Goal: Task Accomplishment & Management: Use online tool/utility

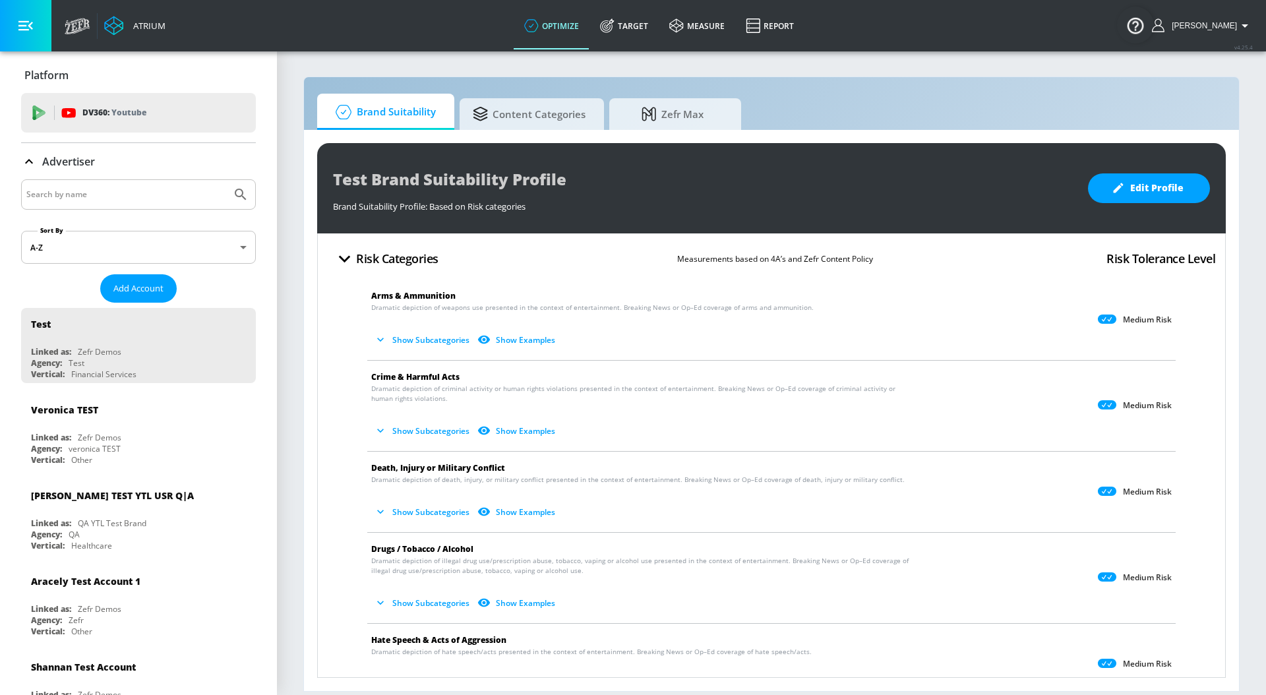
click at [69, 189] on input "Search by name" at bounding box center [126, 194] width 200 height 17
type input "general [PERSON_NAME]"
click at [226, 180] on button "Submit Search" at bounding box center [240, 194] width 29 height 29
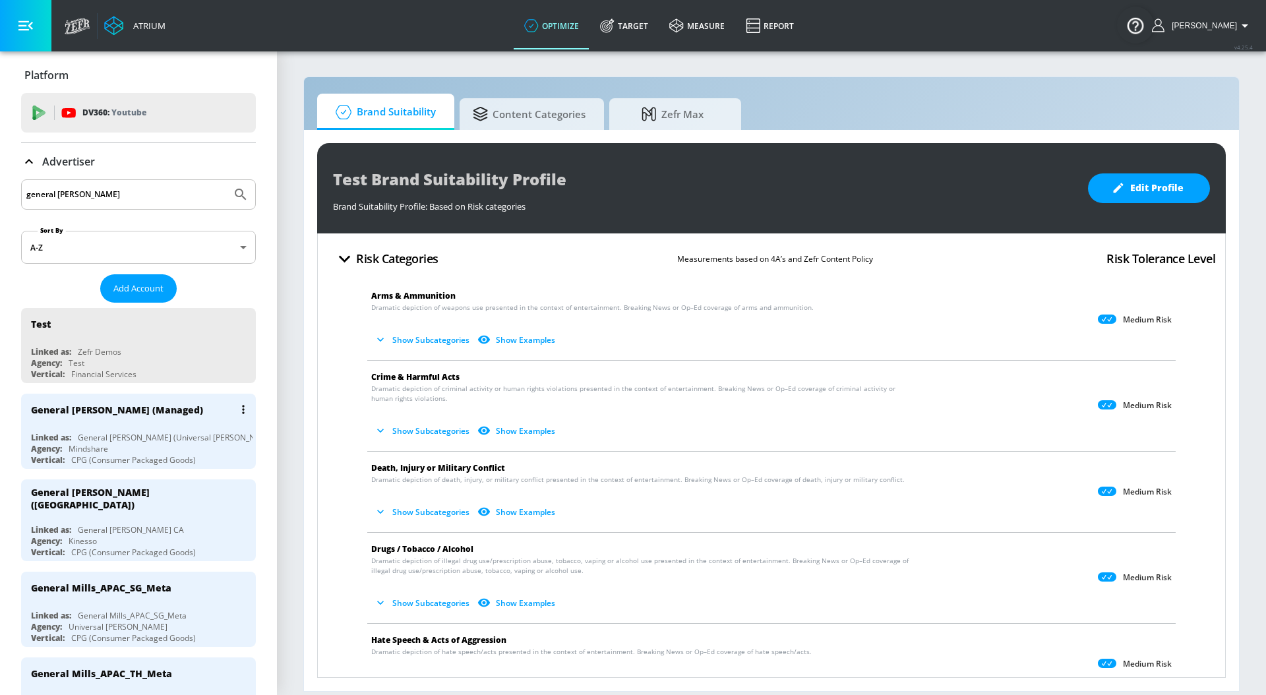
click at [166, 423] on div "General [PERSON_NAME] (Managed)" at bounding box center [142, 410] width 222 height 32
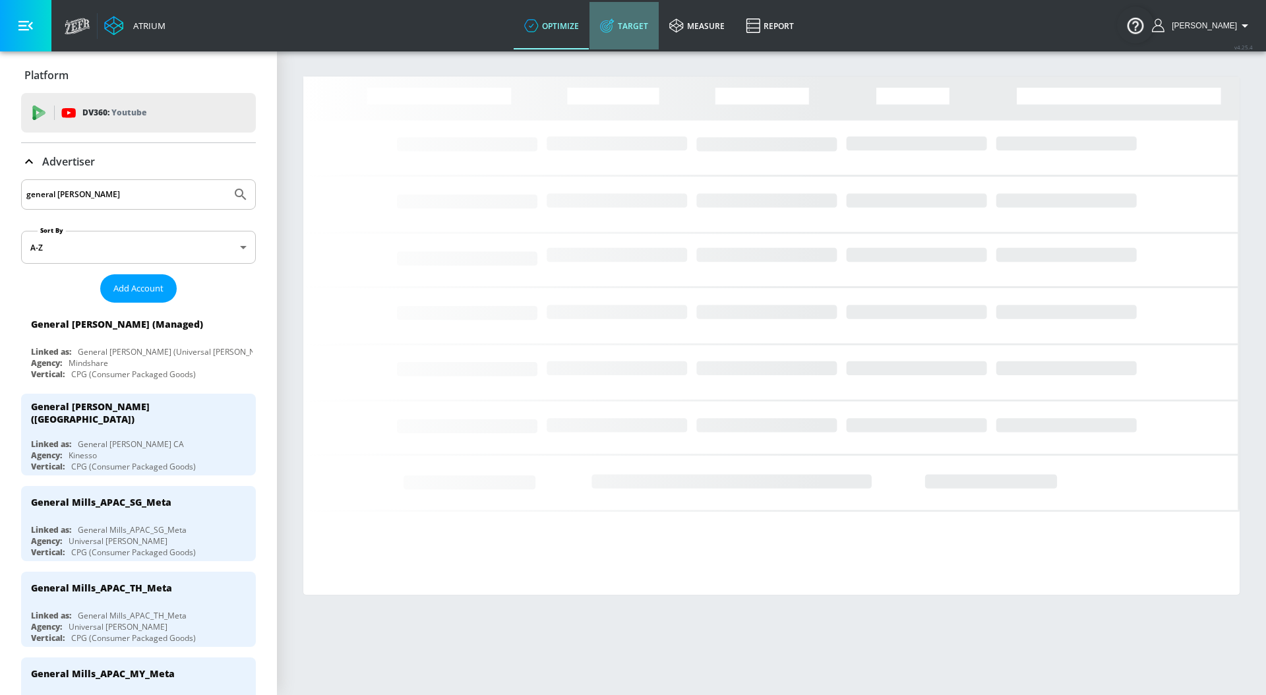
click at [635, 27] on link "Target" at bounding box center [624, 25] width 69 height 47
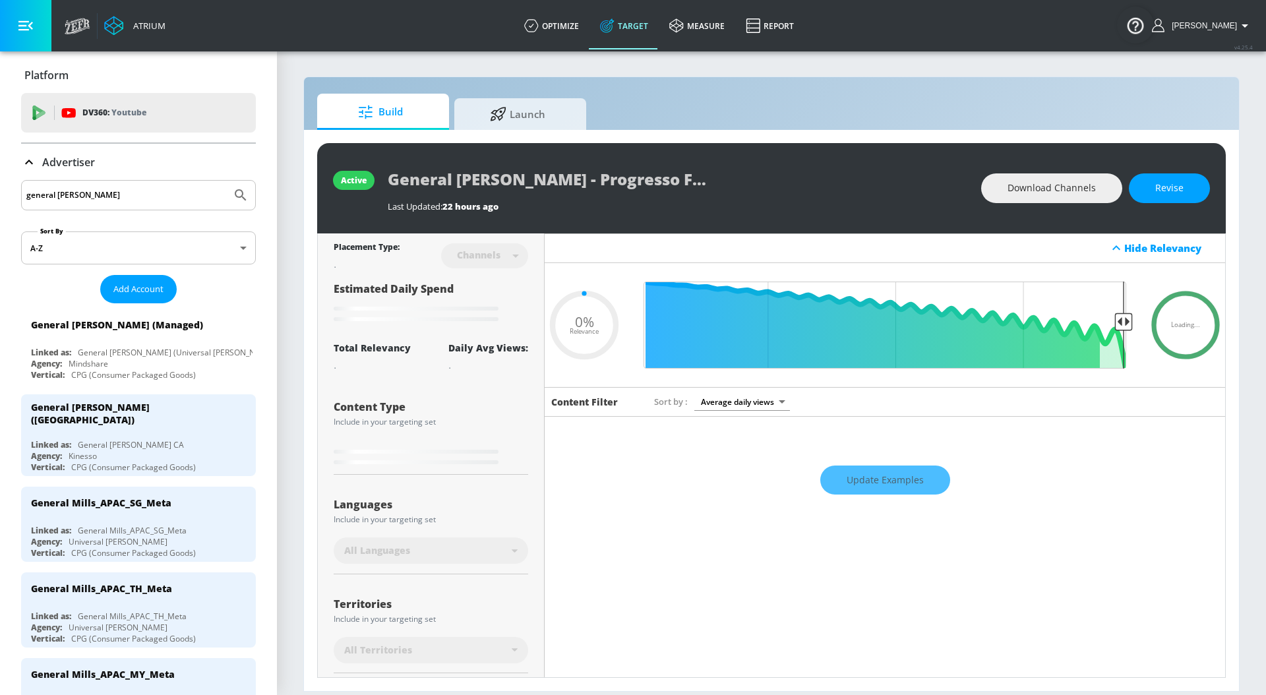
type input "0.05"
click at [552, 113] on span "Launch" at bounding box center [518, 112] width 100 height 32
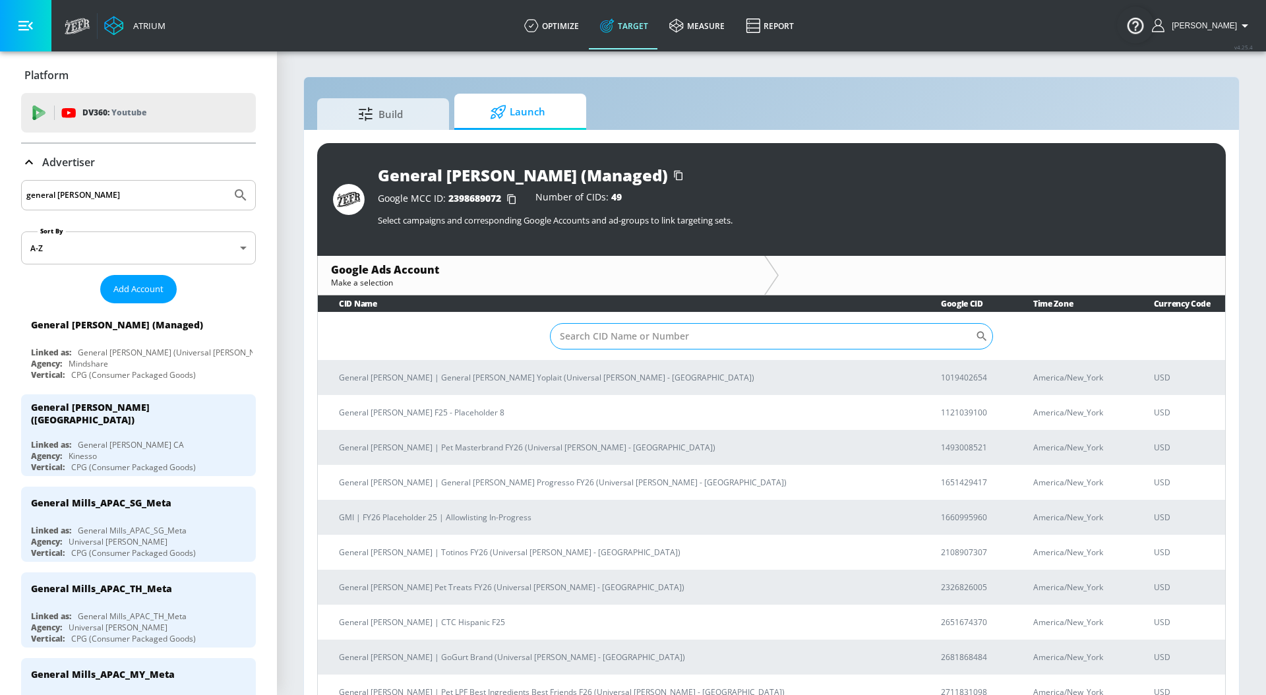
click at [613, 340] on input "Sort By" at bounding box center [762, 336] width 425 height 26
paste input "2233113566"
type input "2233113566"
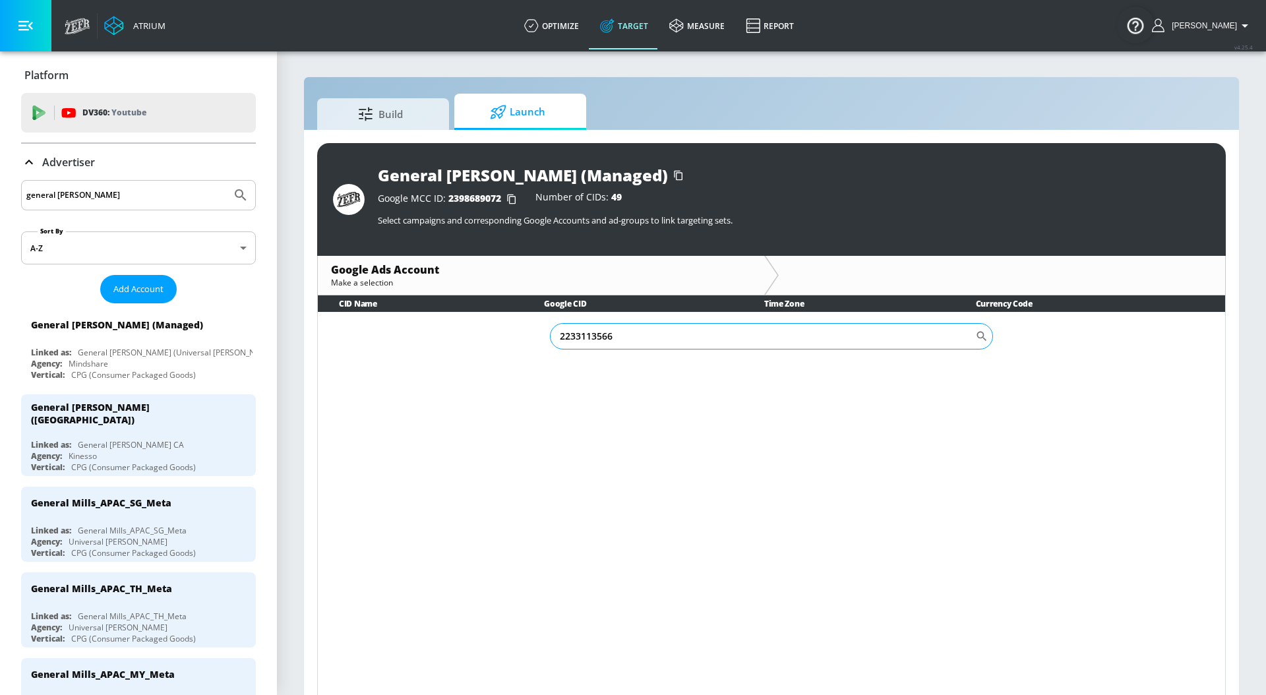
click at [581, 338] on input "2233113566" at bounding box center [762, 336] width 425 height 26
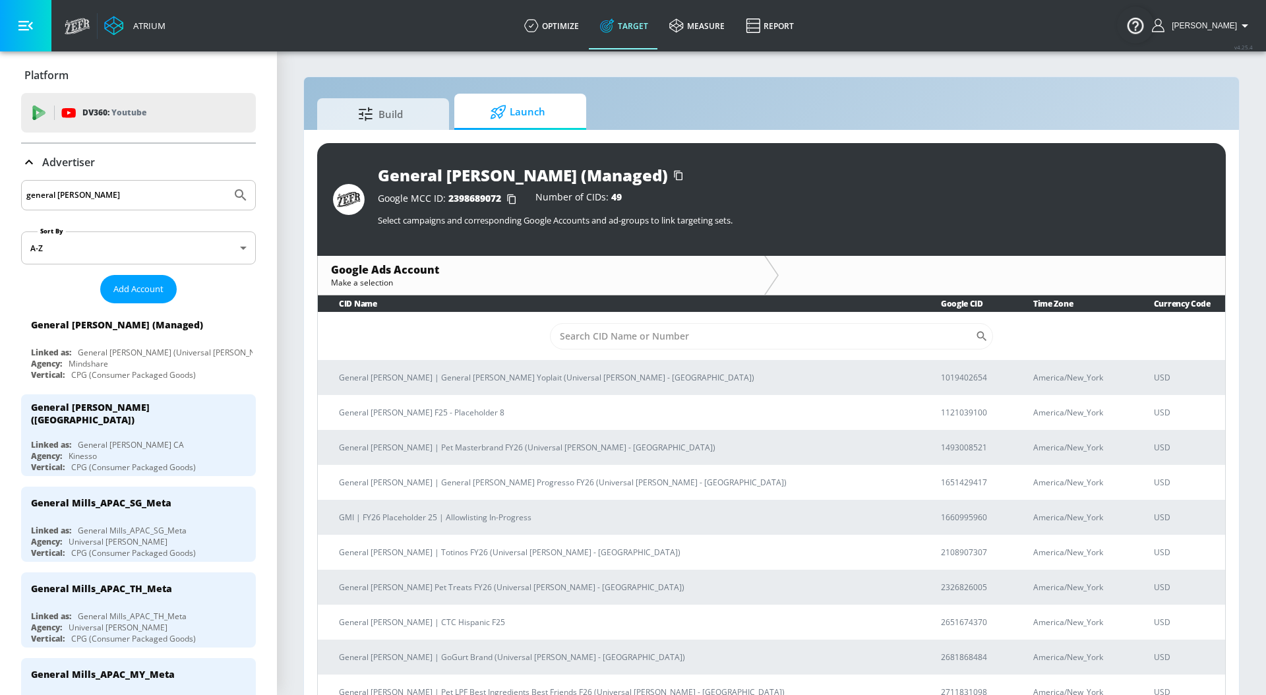
paste input "2233113566"
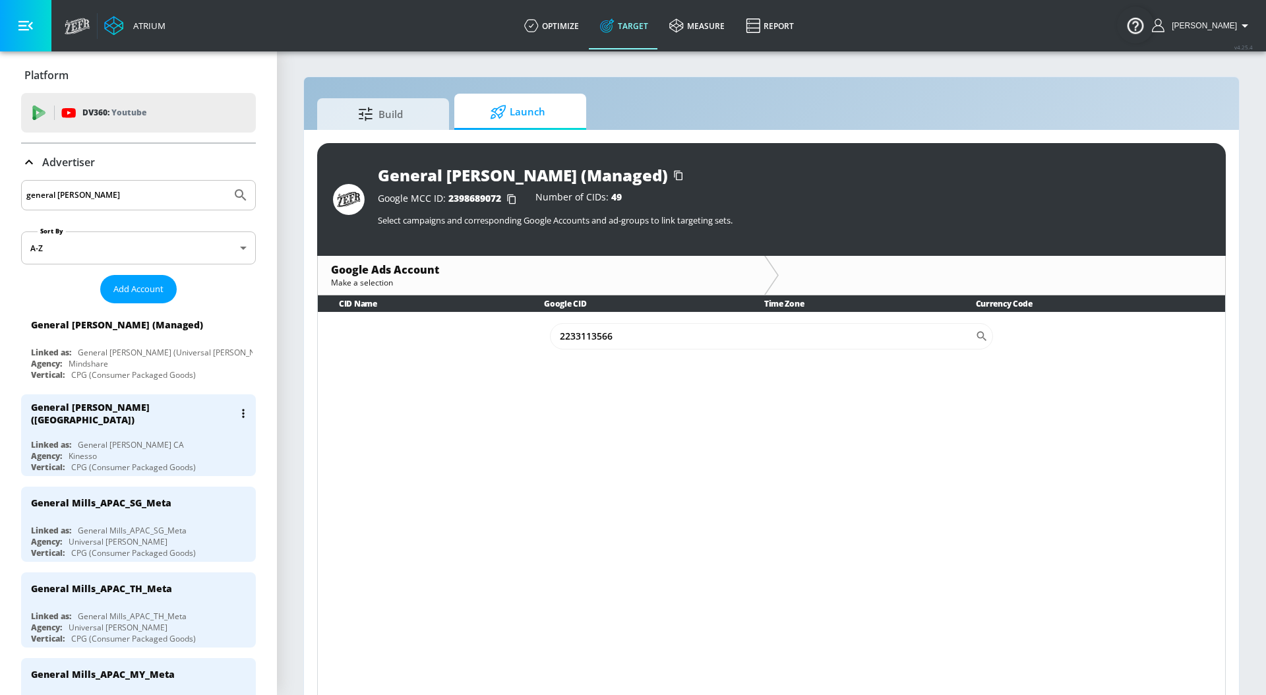
type input "2233113566"
click at [118, 439] on div "General [PERSON_NAME] CA" at bounding box center [131, 444] width 106 height 11
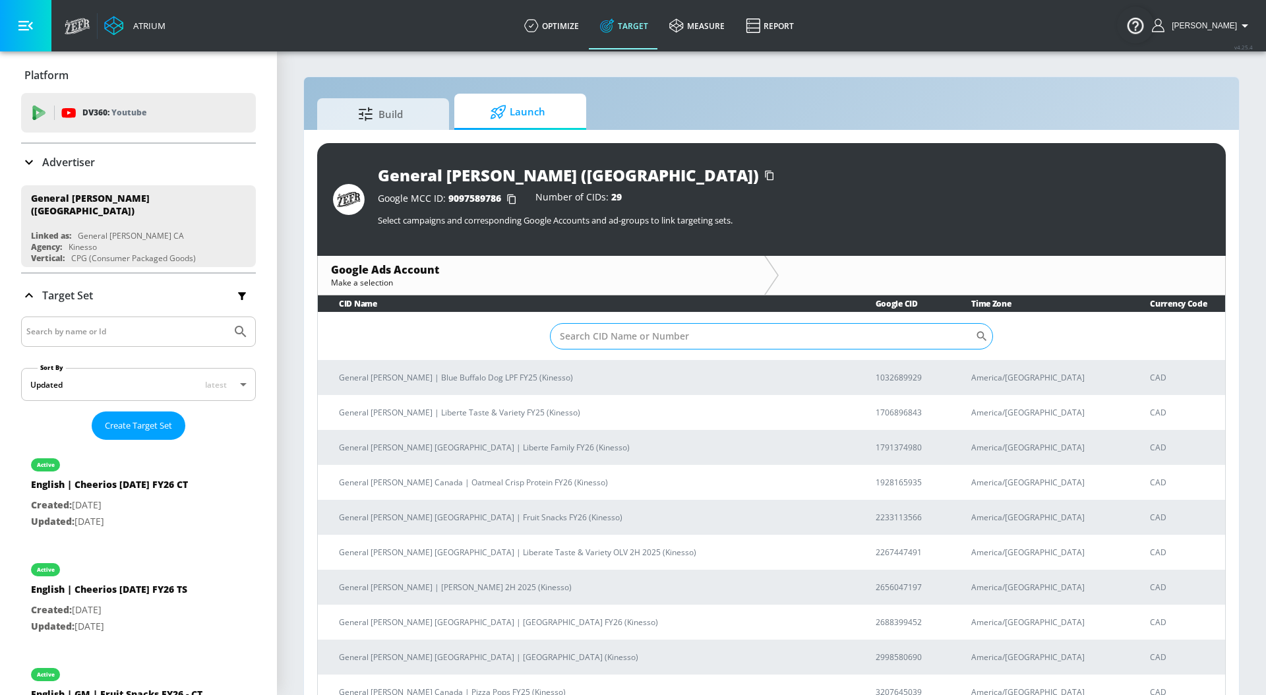
click at [601, 334] on input "Sort By" at bounding box center [762, 336] width 425 height 26
paste input "2233113566"
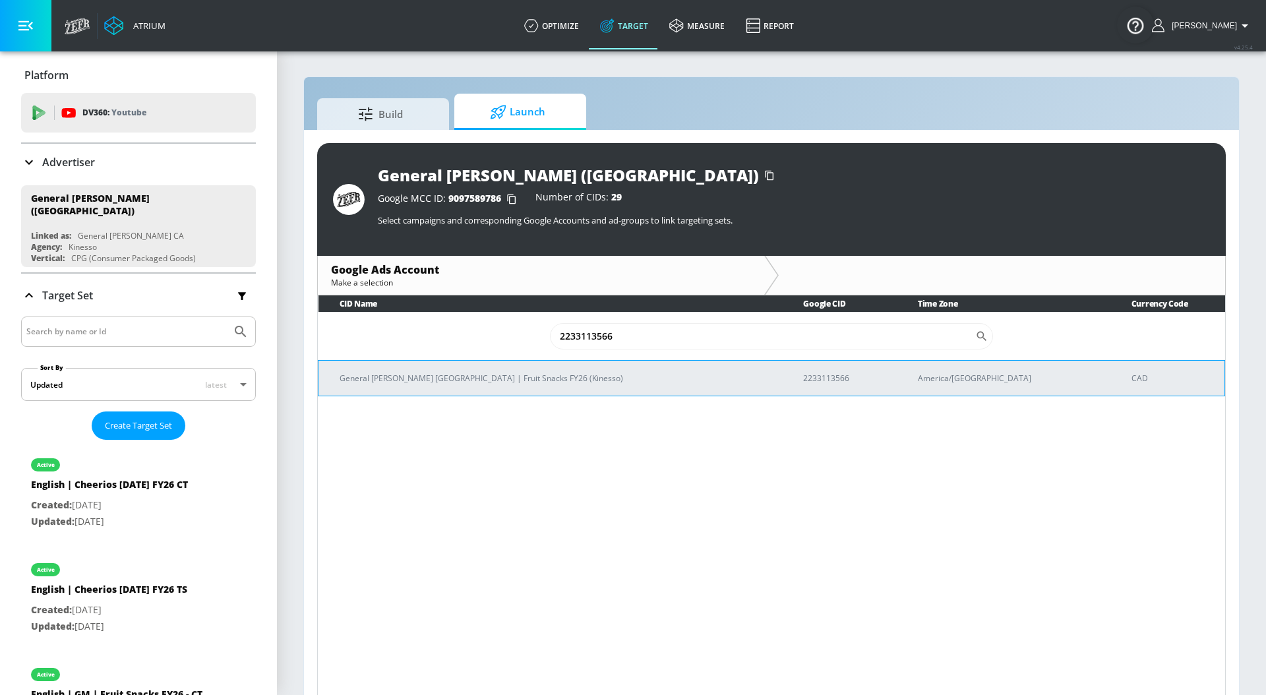
type input "2233113566"
click at [530, 381] on p "General [PERSON_NAME] [GEOGRAPHIC_DATA] | Fruit Snacks FY26 (Kinesso)" at bounding box center [556, 378] width 432 height 14
